Goal: Task Accomplishment & Management: Use online tool/utility

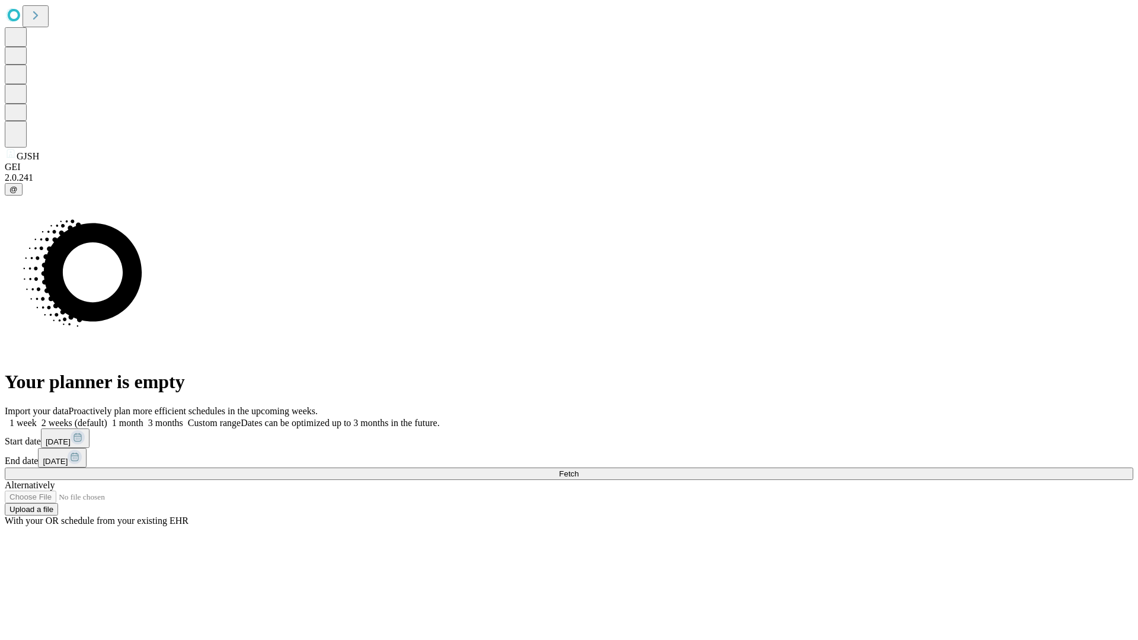
click at [579, 470] on span "Fetch" at bounding box center [569, 474] width 20 height 9
